Goal: Entertainment & Leisure: Consume media (video, audio)

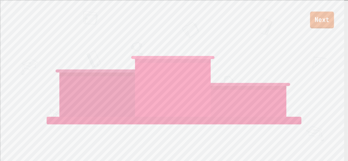
click at [310, 18] on link "Next" at bounding box center [322, 19] width 24 height 17
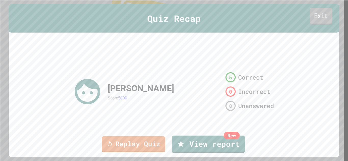
click at [323, 17] on link "Exit" at bounding box center [321, 16] width 23 height 17
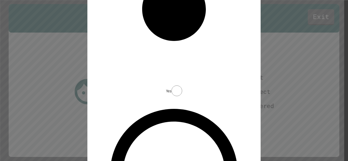
drag, startPoint x: 127, startPoint y: 77, endPoint x: 181, endPoint y: 82, distance: 54.8
click at [181, 82] on div "Did you run into any issues or glitches when doing the quiz? Yes No" at bounding box center [174, 83] width 153 height 666
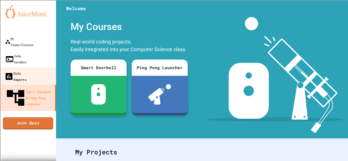
click at [46, 68] on link "Quiz Reports" at bounding box center [28, 77] width 58 height 18
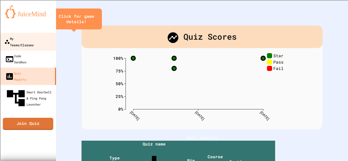
click at [45, 40] on link "My Teams/Classes" at bounding box center [28, 42] width 58 height 18
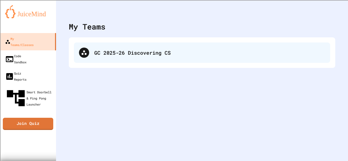
click at [134, 52] on div "GC 2025-26 Discovering CS" at bounding box center [209, 53] width 231 height 8
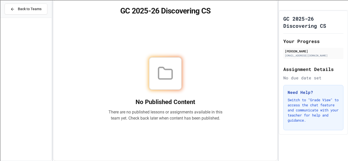
click at [78, 15] on h1 "GC 2025-26 Discovering CS" at bounding box center [165, 10] width 212 height 9
click at [19, 9] on span "Back to Teams" at bounding box center [30, 8] width 24 height 5
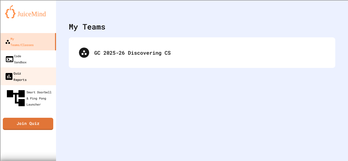
click at [27, 70] on div "Quiz Reports" at bounding box center [15, 76] width 22 height 12
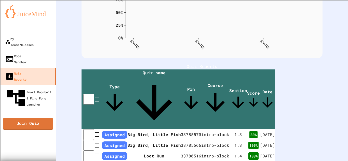
scroll to position [71, 0]
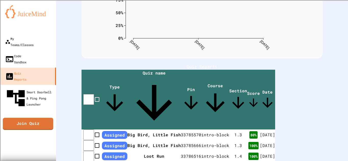
click at [173, 57] on div "Quiz Scores 0% 25% 50% 75% 100% [DATE] [DATE] [DATE] Star Pass Fail 80 % Loot R…" at bounding box center [202, 6] width 241 height 104
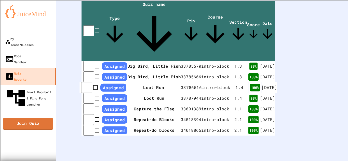
scroll to position [0, 0]
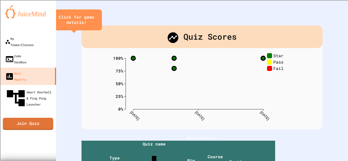
click at [205, 89] on icon "0% 25% 50% 75% 100% [DATE] [DATE] [DATE] Star Pass Fail" at bounding box center [202, 88] width 178 height 71
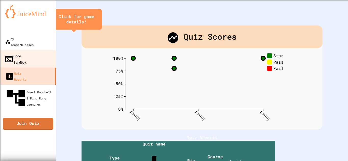
click at [23, 53] on div "Code Sandbox" at bounding box center [15, 59] width 22 height 12
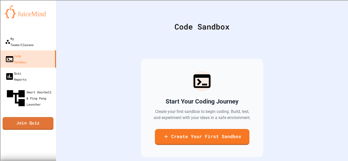
click at [27, 118] on link "Join Quiz" at bounding box center [28, 124] width 51 height 13
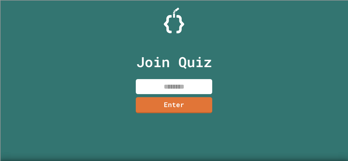
click at [178, 81] on input at bounding box center [174, 86] width 76 height 15
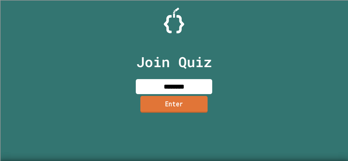
type input "********"
click at [169, 105] on link "Enter" at bounding box center [174, 104] width 67 height 17
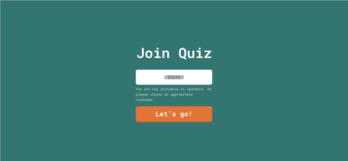
click at [166, 79] on input at bounding box center [174, 77] width 76 height 15
type input "*****"
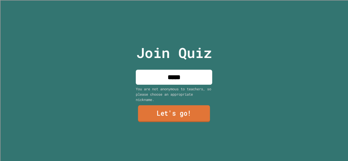
click at [166, 114] on link "Let's go!" at bounding box center [174, 114] width 72 height 17
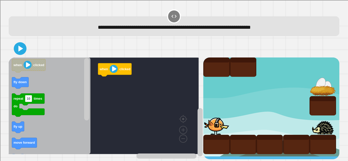
scroll to position [3, 0]
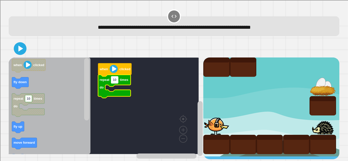
click at [117, 79] on text "10" at bounding box center [115, 80] width 4 height 4
type input "*"
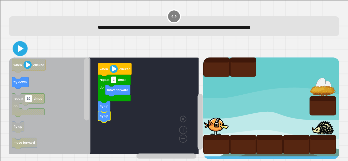
click at [21, 48] on icon at bounding box center [21, 48] width 6 height 7
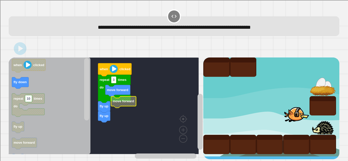
click at [119, 126] on rect "Blockly Workspace" at bounding box center [104, 106] width 190 height 97
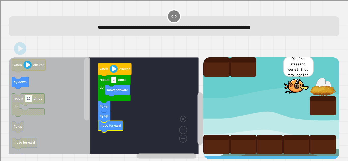
click at [18, 50] on icon at bounding box center [20, 49] width 10 height 10
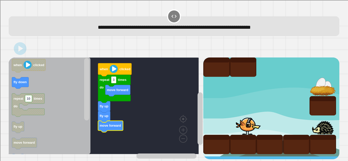
scroll to position [0, 0]
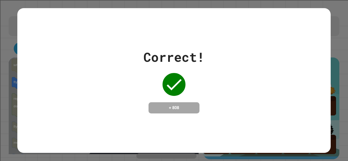
drag, startPoint x: 174, startPoint y: 106, endPoint x: 166, endPoint y: 80, distance: 27.1
click at [166, 80] on icon at bounding box center [174, 84] width 20 height 20
click at [197, 84] on div "Correct! + 808" at bounding box center [174, 81] width 61 height 66
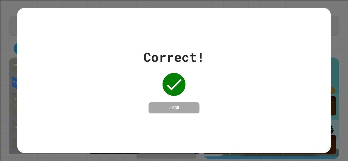
click at [197, 85] on div "Correct! + 808" at bounding box center [174, 81] width 61 height 66
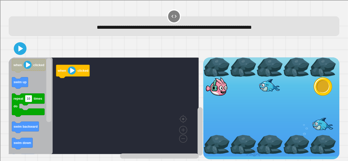
scroll to position [3, 0]
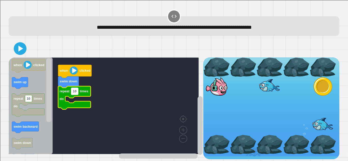
click at [75, 90] on text "10" at bounding box center [75, 92] width 4 height 4
type input "*"
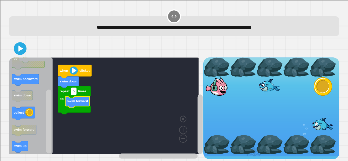
click at [75, 90] on rect "Blockly Workspace" at bounding box center [73, 91] width 5 height 7
type input "*"
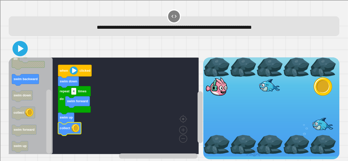
click at [21, 44] on icon at bounding box center [20, 49] width 12 height 12
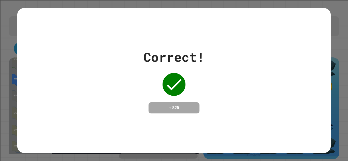
click at [211, 55] on div "Correct! + 825" at bounding box center [173, 81] width 313 height 66
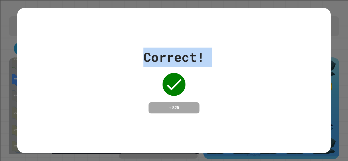
click at [211, 55] on div "Correct! + 825" at bounding box center [173, 81] width 313 height 66
click at [214, 55] on div "Correct! + 825" at bounding box center [173, 81] width 313 height 66
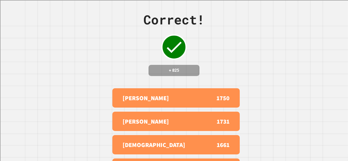
scroll to position [51, 0]
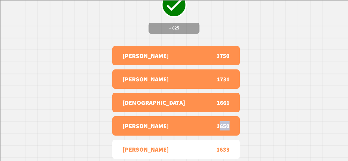
drag, startPoint x: 217, startPoint y: 125, endPoint x: 246, endPoint y: 125, distance: 28.6
click at [246, 125] on div "Correct! + 825 [PERSON_NAME] 1750 [PERSON_NAME] 1731 [PERSON_NAME] 1661 [PERSON…" at bounding box center [174, 80] width 348 height 161
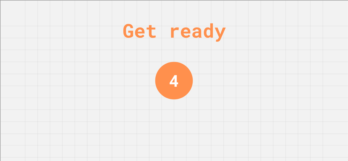
scroll to position [0, 0]
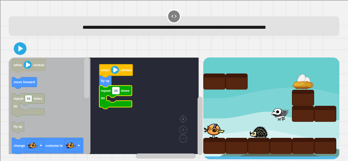
click at [118, 92] on text "10" at bounding box center [116, 91] width 4 height 4
type input "*"
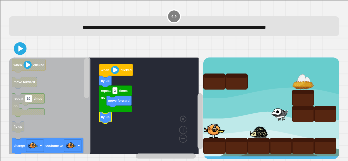
click at [98, 103] on rect "Blockly Workspace" at bounding box center [104, 106] width 190 height 97
click at [99, 103] on rect "Blockly Workspace" at bounding box center [104, 106] width 190 height 97
click at [104, 104] on icon "Blockly Workspace" at bounding box center [115, 100] width 33 height 28
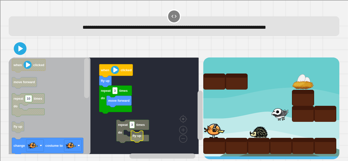
click at [137, 136] on text "fly up" at bounding box center [137, 136] width 9 height 4
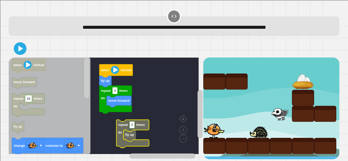
click at [134, 129] on rect "Blockly Workspace" at bounding box center [132, 125] width 5 height 7
type input "*"
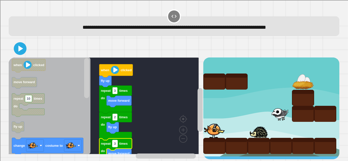
click at [115, 145] on text "3" at bounding box center [115, 144] width 2 height 4
type input "*"
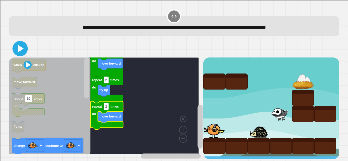
click at [22, 50] on icon at bounding box center [20, 49] width 12 height 12
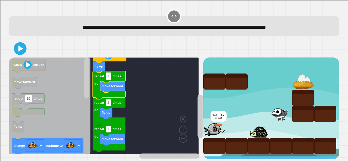
click at [110, 78] on rect "Blockly Workspace" at bounding box center [108, 76] width 5 height 7
type input "*"
click at [21, 49] on icon at bounding box center [20, 49] width 5 height 6
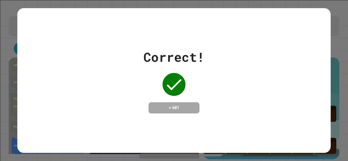
click at [164, 86] on icon at bounding box center [174, 84] width 20 height 20
drag, startPoint x: 162, startPoint y: 86, endPoint x: 151, endPoint y: 93, distance: 12.7
click at [161, 86] on div at bounding box center [173, 84] width 25 height 25
click at [155, 88] on div "Correct! + 681" at bounding box center [174, 81] width 61 height 66
click at [148, 86] on div "Correct! + 681" at bounding box center [174, 81] width 61 height 66
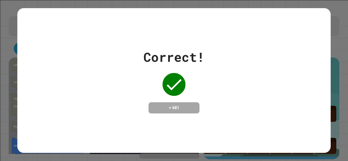
click at [165, 80] on div "Correct! + 681" at bounding box center [174, 81] width 61 height 66
click at [185, 78] on div "Correct! + 681" at bounding box center [174, 81] width 61 height 66
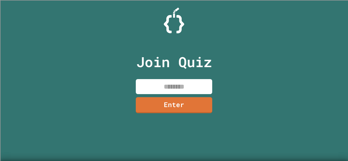
drag, startPoint x: 169, startPoint y: 86, endPoint x: 159, endPoint y: 84, distance: 10.7
click at [169, 86] on input at bounding box center [174, 86] width 76 height 15
type input "**"
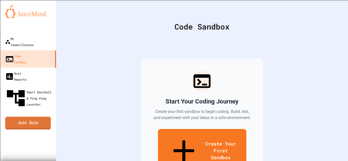
click at [44, 117] on link "Join Quiz" at bounding box center [28, 123] width 46 height 13
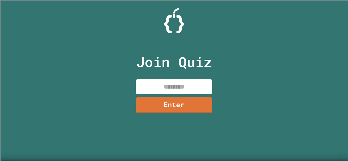
drag, startPoint x: 162, startPoint y: 84, endPoint x: 159, endPoint y: 83, distance: 3.4
click at [163, 84] on input at bounding box center [174, 86] width 76 height 15
type input "********"
click at [160, 105] on link "Enter" at bounding box center [174, 104] width 76 height 17
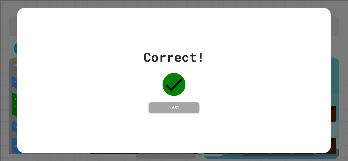
drag, startPoint x: 207, startPoint y: 56, endPoint x: 206, endPoint y: 59, distance: 3.4
click at [207, 56] on div "Correct! + 681" at bounding box center [173, 81] width 313 height 66
drag, startPoint x: 206, startPoint y: 59, endPoint x: 204, endPoint y: 61, distance: 3.1
click at [206, 58] on div "Correct! + 681" at bounding box center [173, 81] width 313 height 66
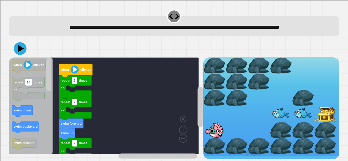
scroll to position [11, 0]
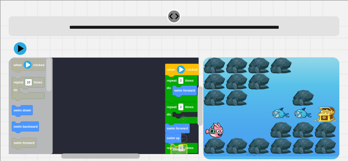
click at [81, 140] on div "when clicked repeat 2 times do swim forward repeat 2 times do swim forward repe…" at bounding box center [106, 109] width 195 height 102
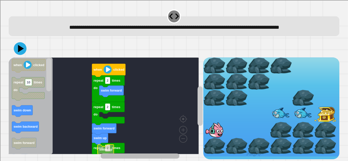
click at [138, 141] on div "when clicked repeat 2 times do swim forward repeat 2 times do swim forward repe…" at bounding box center [106, 109] width 195 height 102
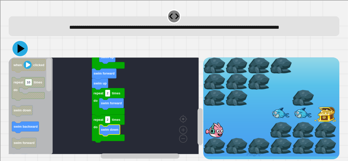
click at [21, 50] on icon at bounding box center [19, 48] width 15 height 15
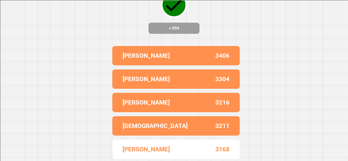
scroll to position [0, 0]
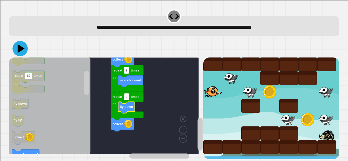
click at [23, 48] on icon at bounding box center [19, 48] width 15 height 15
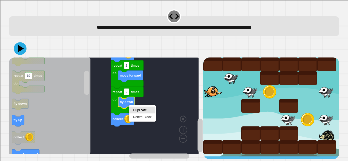
drag, startPoint x: 134, startPoint y: 110, endPoint x: 139, endPoint y: 108, distance: 5.9
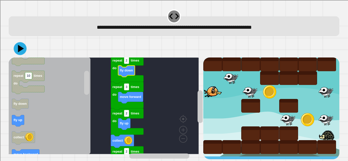
click at [23, 53] on icon at bounding box center [20, 48] width 13 height 13
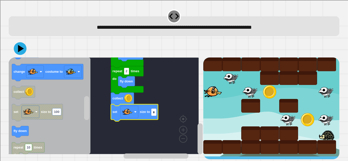
type input "**"
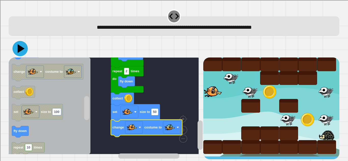
click at [25, 48] on icon at bounding box center [19, 48] width 15 height 15
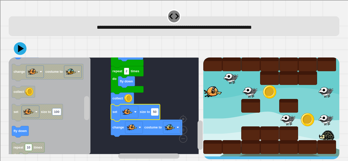
click at [157, 115] on rect "Blockly Workspace" at bounding box center [154, 112] width 7 height 7
type input "**"
click at [23, 51] on icon at bounding box center [20, 48] width 13 height 13
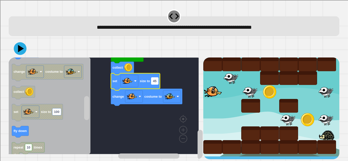
click at [158, 84] on rect "Blockly Workspace" at bounding box center [154, 81] width 7 height 7
click at [164, 81] on rect "Blockly Workspace" at bounding box center [104, 106] width 190 height 97
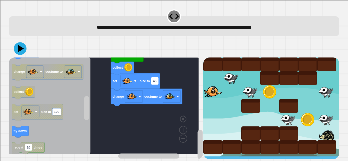
click at [157, 83] on rect "Blockly Workspace" at bounding box center [154, 81] width 7 height 7
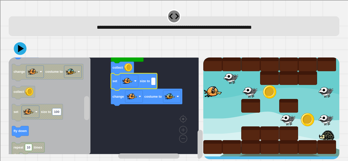
type input "*"
click at [28, 48] on div at bounding box center [174, 49] width 331 height 18
click at [16, 47] on button at bounding box center [21, 49] width 14 height 14
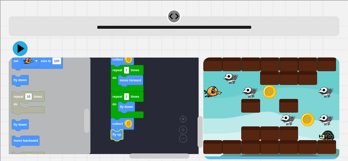
click at [22, 51] on icon at bounding box center [20, 48] width 15 height 15
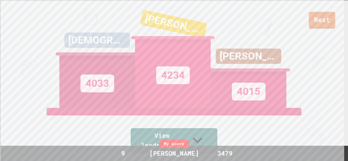
click at [325, 24] on link "Next" at bounding box center [322, 20] width 27 height 17
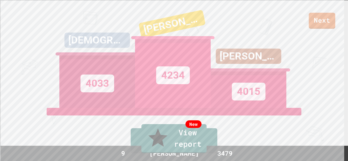
drag, startPoint x: 176, startPoint y: 108, endPoint x: 168, endPoint y: 88, distance: 22.4
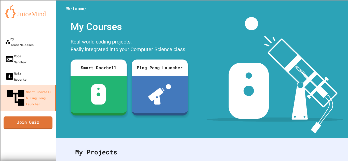
click at [41, 117] on link "Join Quiz" at bounding box center [28, 123] width 49 height 13
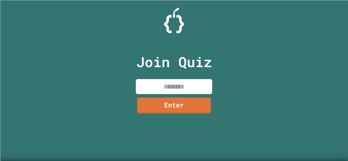
click at [173, 90] on input at bounding box center [174, 86] width 76 height 15
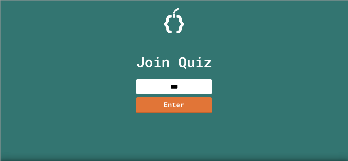
click at [171, 78] on div "Join Quiz *** Enter" at bounding box center [174, 81] width 86 height 136
click at [194, 90] on input "***" at bounding box center [174, 86] width 76 height 15
type input "********"
click at [189, 108] on link "Enter" at bounding box center [174, 105] width 78 height 17
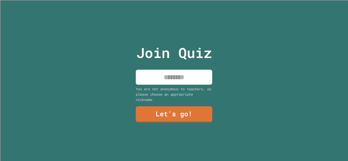
click at [182, 75] on input at bounding box center [174, 77] width 76 height 15
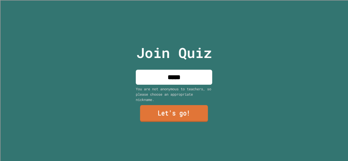
type input "*****"
click at [179, 108] on link "Let's go!" at bounding box center [174, 113] width 68 height 17
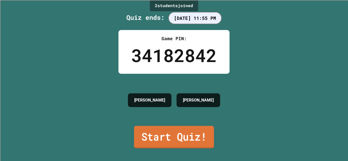
click at [192, 136] on link "Start Quiz!" at bounding box center [174, 137] width 80 height 22
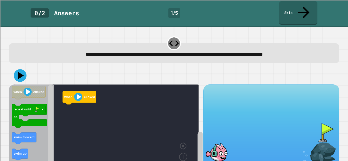
scroll to position [18, 0]
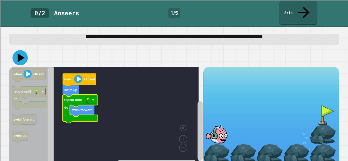
click at [23, 50] on icon at bounding box center [19, 57] width 15 height 15
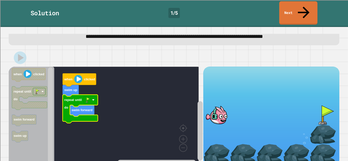
click at [307, 8] on link "Next" at bounding box center [298, 12] width 38 height 23
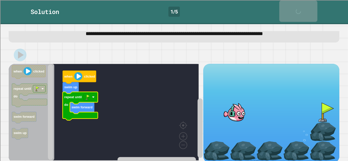
scroll to position [17, 0]
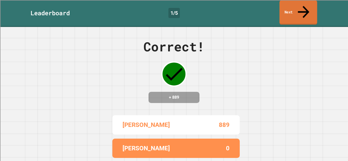
click at [286, 5] on link "Next" at bounding box center [299, 12] width 38 height 25
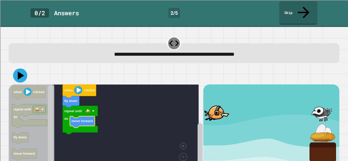
click at [23, 72] on icon at bounding box center [21, 76] width 7 height 8
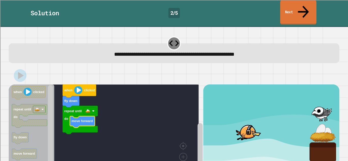
drag, startPoint x: 282, startPoint y: 10, endPoint x: 279, endPoint y: 11, distance: 2.9
click at [282, 10] on link "Next" at bounding box center [298, 12] width 36 height 25
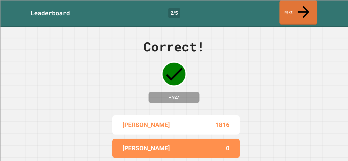
click at [300, 8] on link "Next" at bounding box center [299, 12] width 38 height 25
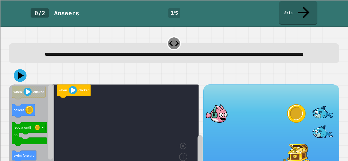
scroll to position [25, 0]
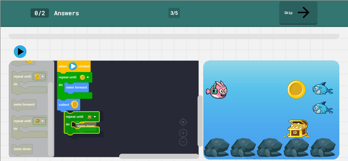
click at [76, 115] on text "repeat until" at bounding box center [75, 117] width 18 height 4
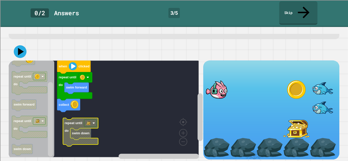
click at [66, 113] on g "when clicked repeat until do collect swim forward repeat until do swim down" at bounding box center [106, 109] width 195 height 97
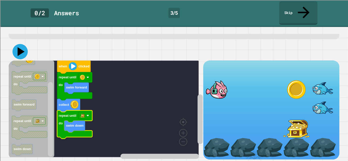
click at [22, 48] on icon at bounding box center [21, 51] width 7 height 9
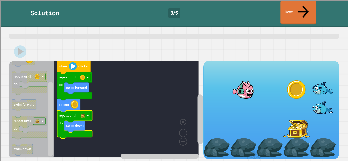
click at [293, 6] on link "Next" at bounding box center [298, 12] width 35 height 25
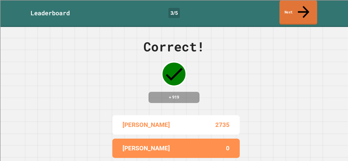
click at [294, 5] on link "Next" at bounding box center [299, 12] width 38 height 25
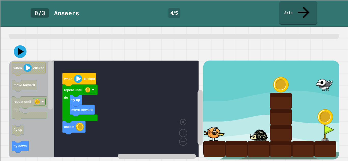
scroll to position [26, 0]
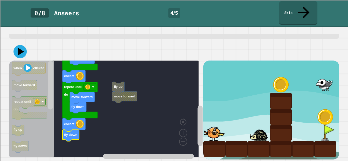
click at [19, 49] on icon at bounding box center [20, 51] width 13 height 13
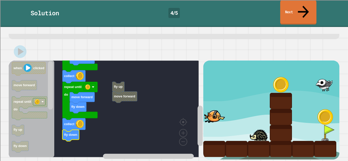
click at [289, 7] on link "Next" at bounding box center [298, 12] width 36 height 25
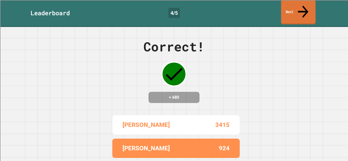
click at [299, 6] on link "Next" at bounding box center [298, 12] width 34 height 25
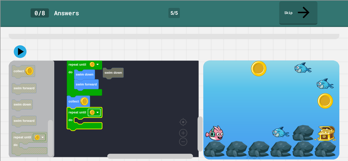
click at [92, 110] on image "Blockly Workspace" at bounding box center [92, 112] width 5 height 5
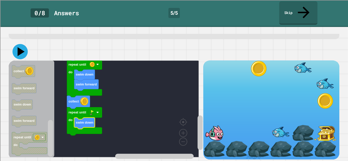
click at [25, 49] on icon at bounding box center [19, 51] width 15 height 15
click at [95, 110] on rect "Blockly Workspace" at bounding box center [94, 112] width 12 height 7
click at [22, 47] on icon at bounding box center [21, 51] width 7 height 9
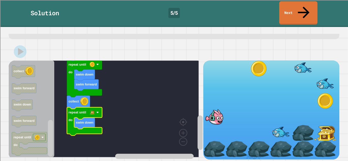
click at [284, 7] on link "Next" at bounding box center [298, 12] width 38 height 23
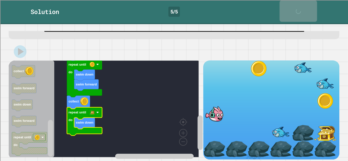
scroll to position [25, 0]
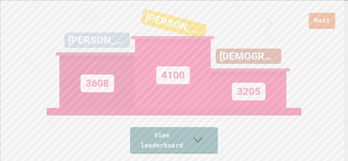
click at [146, 142] on link "View leaderboard" at bounding box center [174, 140] width 88 height 27
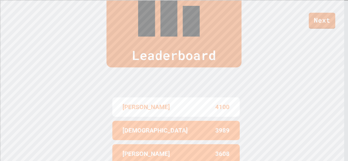
scroll to position [0, 0]
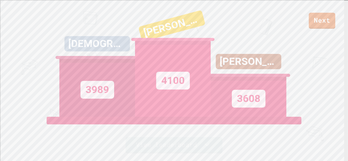
click at [164, 28] on div "[PERSON_NAME]" at bounding box center [171, 26] width 67 height 32
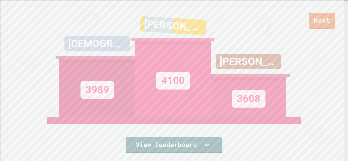
click at [163, 28] on div "[PERSON_NAME]" at bounding box center [173, 25] width 66 height 19
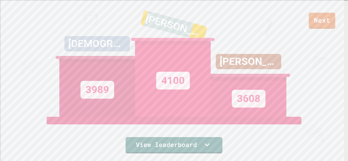
click at [163, 29] on div "[PERSON_NAME]" at bounding box center [173, 26] width 67 height 32
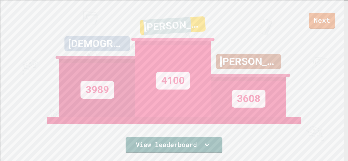
click at [163, 30] on div "[PERSON_NAME]" at bounding box center [173, 25] width 66 height 19
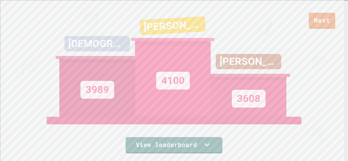
click at [218, 24] on div "LUCAS 3608" at bounding box center [249, 58] width 76 height 117
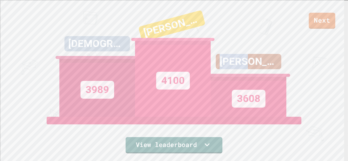
click at [218, 24] on div "LUCAS 3608" at bounding box center [249, 58] width 76 height 117
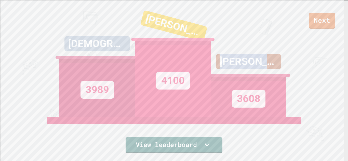
click at [247, 61] on div "[PERSON_NAME]" at bounding box center [249, 61] width 66 height 15
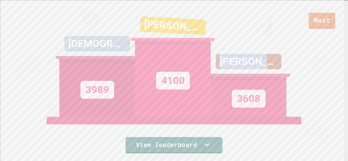
click at [244, 55] on div "[PERSON_NAME]" at bounding box center [249, 61] width 66 height 15
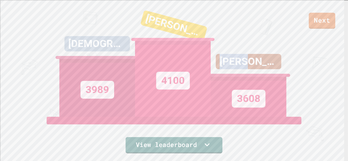
click at [244, 55] on div "[PERSON_NAME]" at bounding box center [249, 61] width 66 height 15
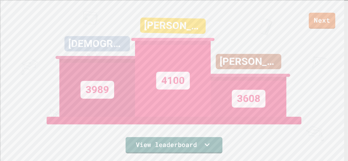
click at [105, 38] on div "[DEMOGRAPHIC_DATA]" at bounding box center [98, 43] width 66 height 15
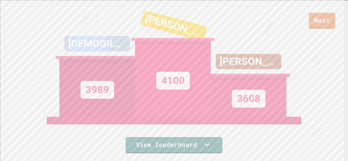
click at [104, 37] on div "[DEMOGRAPHIC_DATA]" at bounding box center [98, 43] width 66 height 15
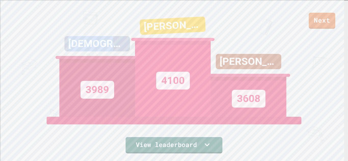
click at [105, 37] on div "[DEMOGRAPHIC_DATA]" at bounding box center [98, 43] width 66 height 15
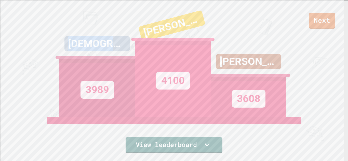
click at [96, 40] on div "[DEMOGRAPHIC_DATA]" at bounding box center [98, 43] width 66 height 15
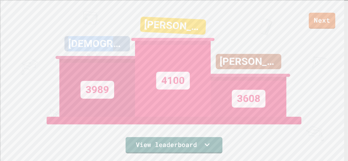
click at [96, 40] on div "[DEMOGRAPHIC_DATA]" at bounding box center [98, 43] width 66 height 15
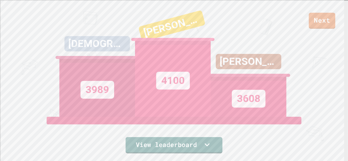
click at [160, 23] on div "[PERSON_NAME]" at bounding box center [171, 26] width 67 height 32
click at [160, 24] on div "[PERSON_NAME]" at bounding box center [171, 26] width 67 height 32
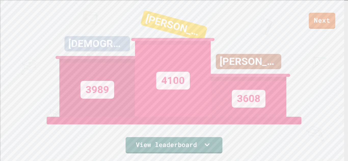
click at [260, 32] on div "LUCAS 3608" at bounding box center [249, 58] width 76 height 117
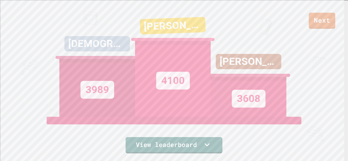
click at [170, 78] on div "4100" at bounding box center [173, 81] width 34 height 18
drag, startPoint x: 98, startPoint y: 87, endPoint x: 100, endPoint y: 85, distance: 2.9
click at [98, 86] on div "3989" at bounding box center [98, 90] width 34 height 18
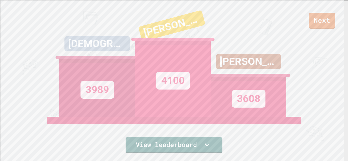
click at [241, 91] on div "3608" at bounding box center [249, 99] width 34 height 18
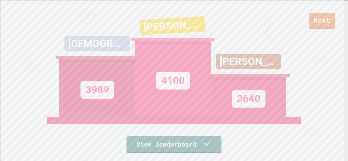
click at [171, 143] on link "View leaderboard" at bounding box center [173, 144] width 95 height 17
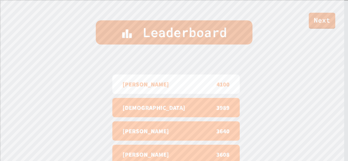
scroll to position [136, 0]
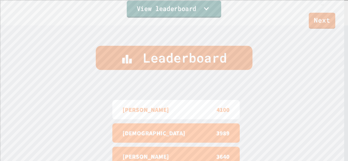
drag, startPoint x: 170, startPoint y: 10, endPoint x: 169, endPoint y: 12, distance: 2.6
click at [170, 11] on link "View leaderboard" at bounding box center [174, 9] width 95 height 17
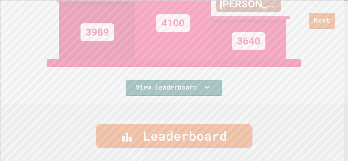
scroll to position [0, 0]
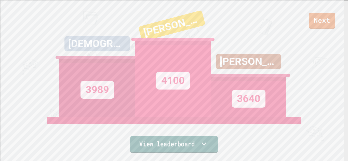
drag, startPoint x: 207, startPoint y: 138, endPoint x: 209, endPoint y: 136, distance: 2.7
click at [207, 139] on icon at bounding box center [204, 144] width 9 height 11
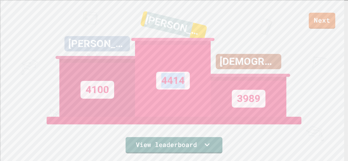
drag, startPoint x: 158, startPoint y: 21, endPoint x: 223, endPoint y: 25, distance: 65.4
click at [227, 26] on div "DAVID 4100 JOHN 4414 ISAIAH 3989" at bounding box center [173, 58] width 229 height 117
click at [172, 19] on div "[PERSON_NAME]" at bounding box center [173, 26] width 67 height 24
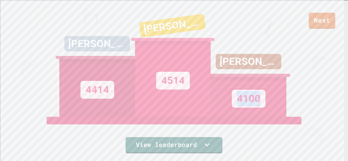
drag, startPoint x: 244, startPoint y: 98, endPoint x: 310, endPoint y: 103, distance: 66.2
click at [310, 103] on div "Next JOHN 4414 LUCAS 4514 DAVID 4100 View leaderboard" at bounding box center [174, 80] width 348 height 161
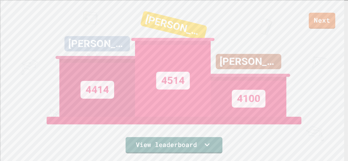
click at [177, 78] on div "4514" at bounding box center [173, 81] width 34 height 18
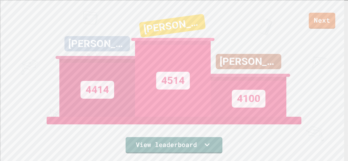
click at [179, 78] on div "4514" at bounding box center [173, 81] width 34 height 18
click at [180, 78] on div "4514" at bounding box center [173, 81] width 34 height 18
drag, startPoint x: 159, startPoint y: 76, endPoint x: 187, endPoint y: 82, distance: 27.8
click at [201, 82] on div "4514" at bounding box center [173, 79] width 76 height 76
click at [263, 54] on div "[PERSON_NAME]" at bounding box center [249, 61] width 66 height 15
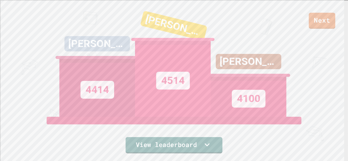
drag, startPoint x: 94, startPoint y: 84, endPoint x: 109, endPoint y: 88, distance: 15.6
click at [98, 84] on div "4414" at bounding box center [98, 90] width 34 height 18
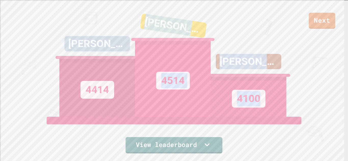
drag, startPoint x: 143, startPoint y: 8, endPoint x: 276, endPoint y: 86, distance: 154.0
click at [279, 88] on div "JOHN 4414 LUCAS 4514 DAVID 4100" at bounding box center [173, 58] width 229 height 117
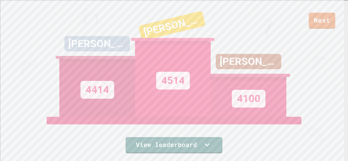
drag, startPoint x: 83, startPoint y: 18, endPoint x: 89, endPoint y: 20, distance: 6.5
click at [89, 20] on div "JOHN 4414" at bounding box center [97, 58] width 76 height 117
drag, startPoint x: 99, startPoint y: 41, endPoint x: 103, endPoint y: 42, distance: 3.8
click at [99, 41] on div "[PERSON_NAME]" at bounding box center [98, 43] width 66 height 15
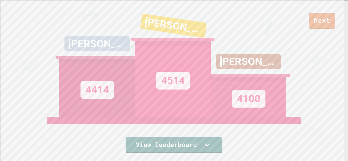
click at [101, 41] on div "[PERSON_NAME]" at bounding box center [98, 43] width 66 height 15
click at [100, 41] on div "[PERSON_NAME]" at bounding box center [98, 43] width 66 height 15
click at [101, 42] on div "[PERSON_NAME]" at bounding box center [98, 43] width 66 height 15
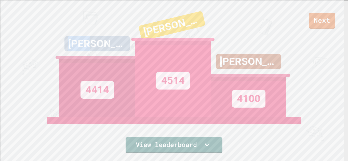
drag, startPoint x: 100, startPoint y: 42, endPoint x: 104, endPoint y: 42, distance: 4.3
click at [100, 41] on div "[PERSON_NAME]" at bounding box center [98, 43] width 66 height 15
click at [113, 42] on div "[PERSON_NAME]" at bounding box center [97, 47] width 76 height 23
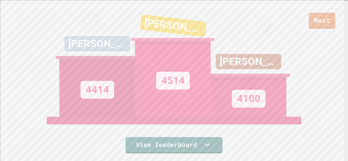
click at [125, 40] on div "[PERSON_NAME]" at bounding box center [97, 47] width 76 height 23
drag, startPoint x: 135, startPoint y: 41, endPoint x: 158, endPoint y: 42, distance: 23.0
click at [136, 41] on div "4514" at bounding box center [173, 79] width 76 height 76
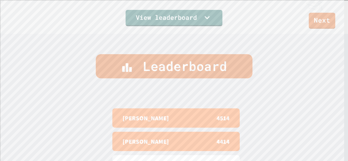
scroll to position [204, 0]
